Goal: Task Accomplishment & Management: Manage account settings

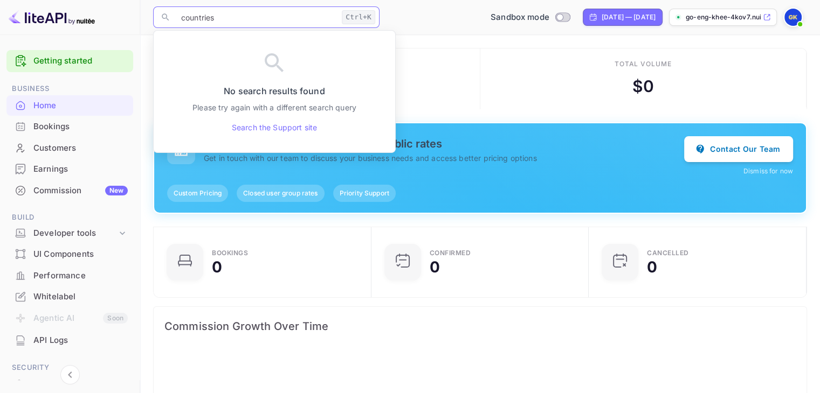
click at [507, 102] on div "Total volume $ 0" at bounding box center [643, 79] width 327 height 61
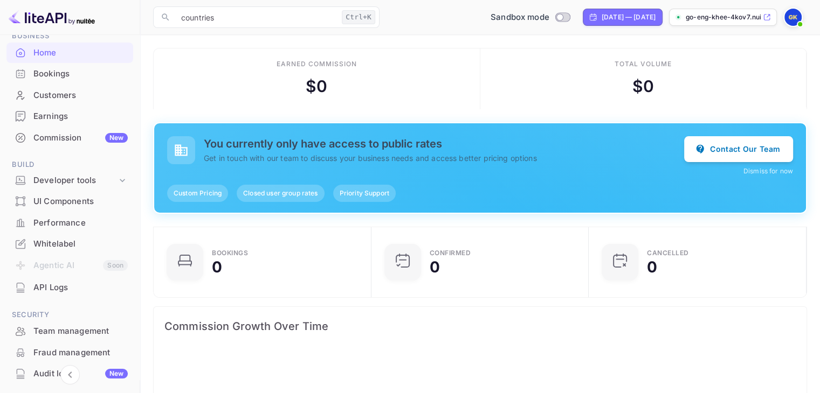
scroll to position [54, 0]
click at [118, 175] on icon at bounding box center [122, 179] width 11 height 11
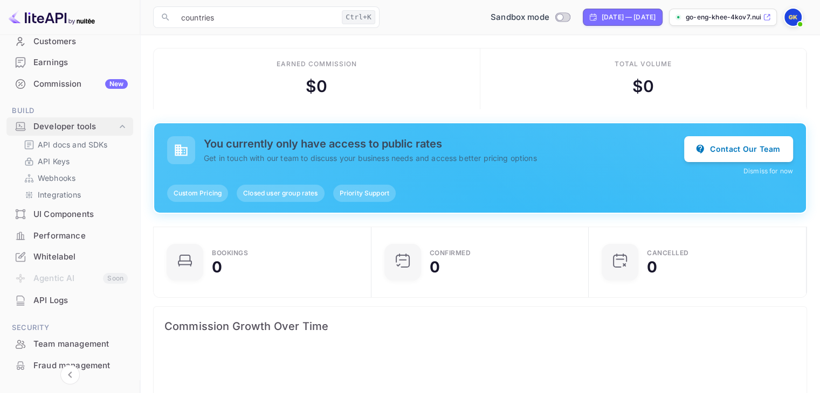
scroll to position [108, 0]
click at [54, 164] on p "API Keys" at bounding box center [54, 160] width 32 height 11
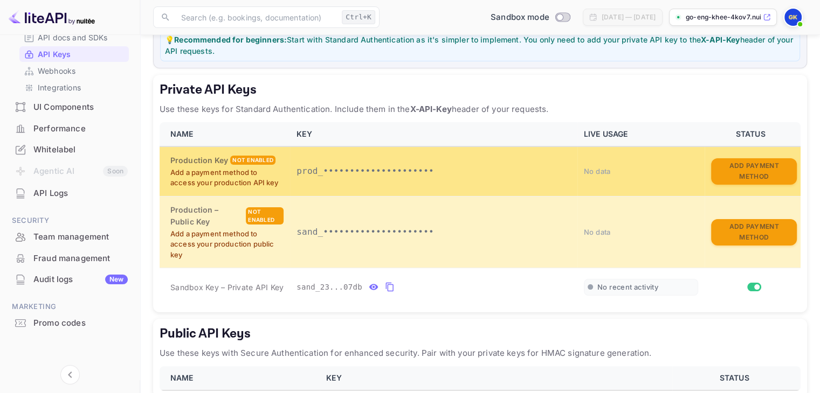
scroll to position [162, 0]
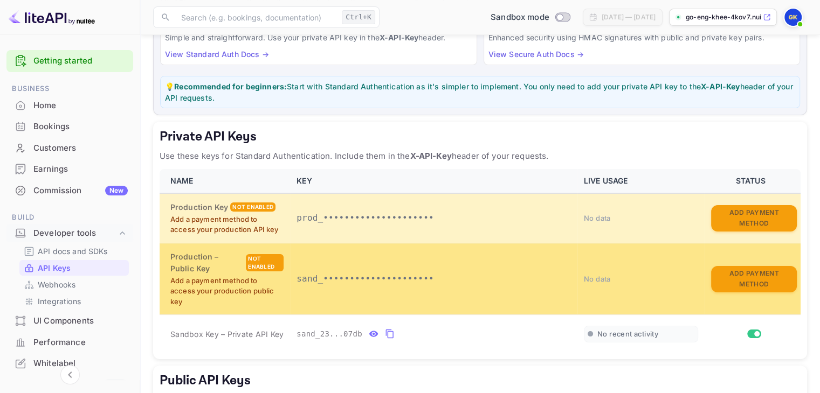
scroll to position [162, 0]
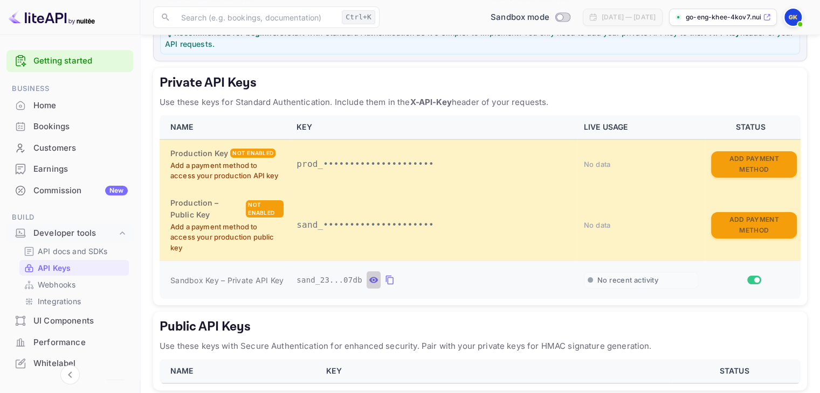
click at [369, 281] on icon "private api keys table" at bounding box center [374, 280] width 10 height 13
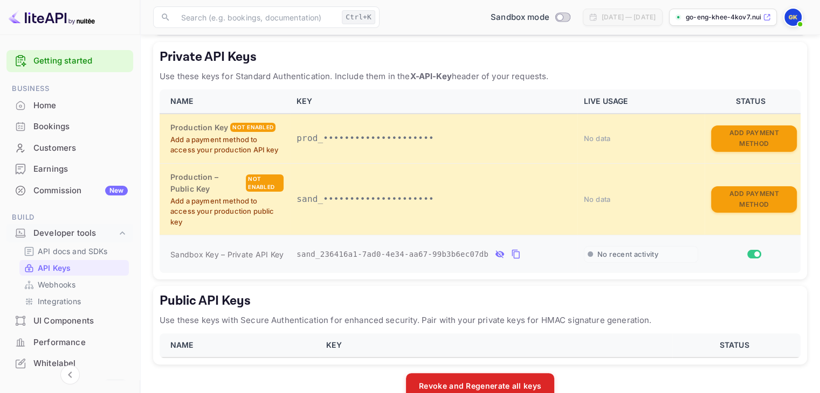
scroll to position [209, 0]
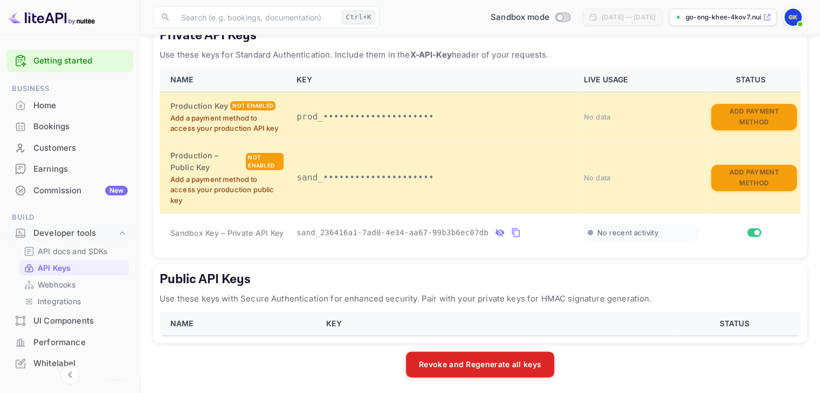
click at [557, 313] on th "KEY" at bounding box center [496, 324] width 353 height 24
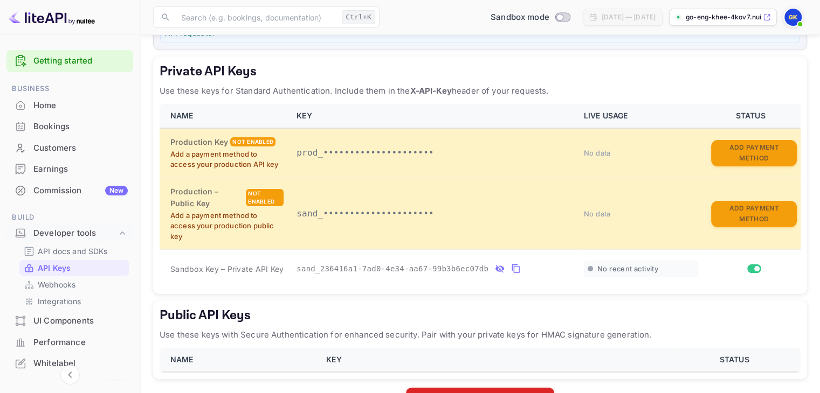
scroll to position [155, 0]
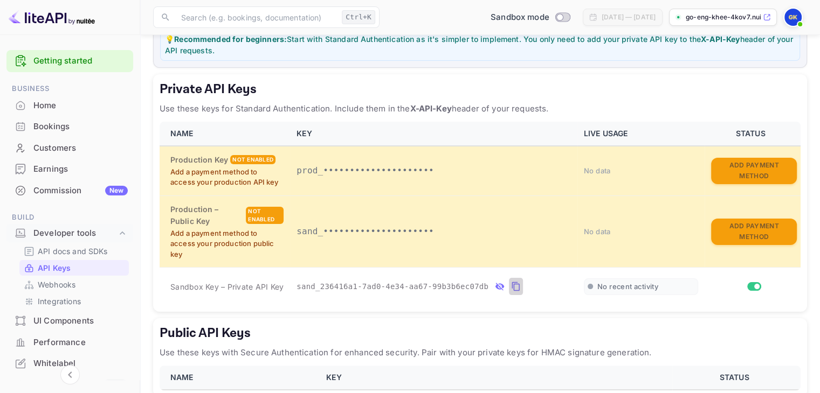
click at [511, 291] on icon "private api keys table" at bounding box center [516, 286] width 10 height 13
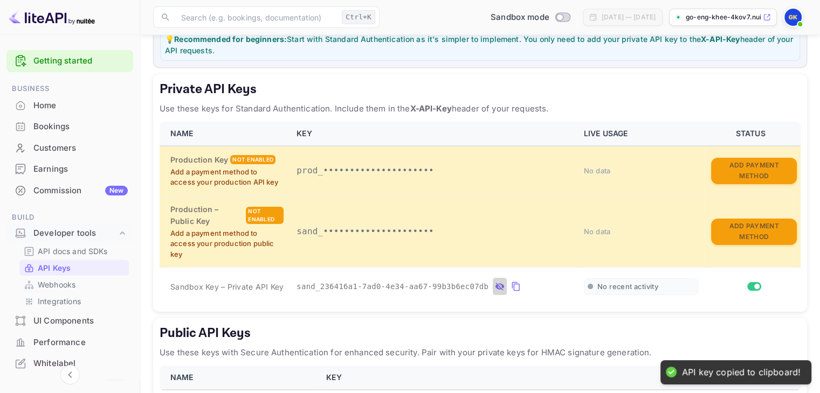
click at [493, 285] on button "private api keys table" at bounding box center [500, 286] width 14 height 17
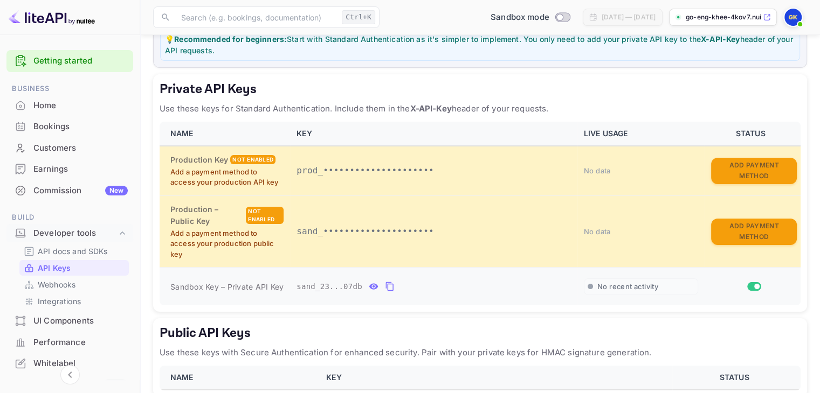
click at [388, 287] on icon "private api keys table" at bounding box center [390, 286] width 10 height 13
click at [385, 288] on icon "private api keys table" at bounding box center [389, 286] width 8 height 9
